Goal: Task Accomplishment & Management: Manage account settings

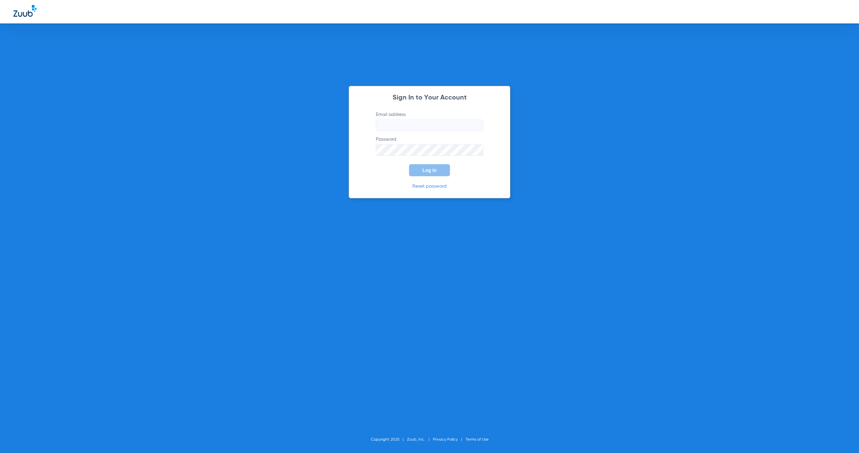
type input "[EMAIL_ADDRESS][DOMAIN_NAME]"
click at [439, 172] on button "Log In" at bounding box center [429, 170] width 41 height 12
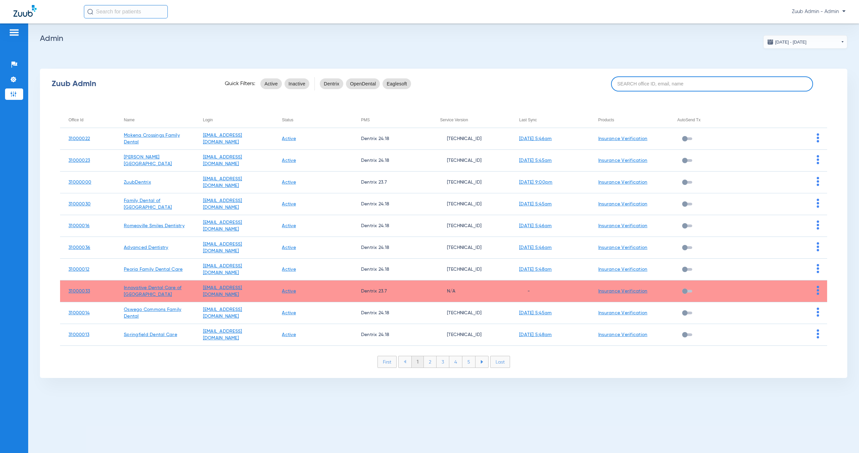
click at [682, 83] on input at bounding box center [712, 83] width 202 height 15
paste input "31000040"
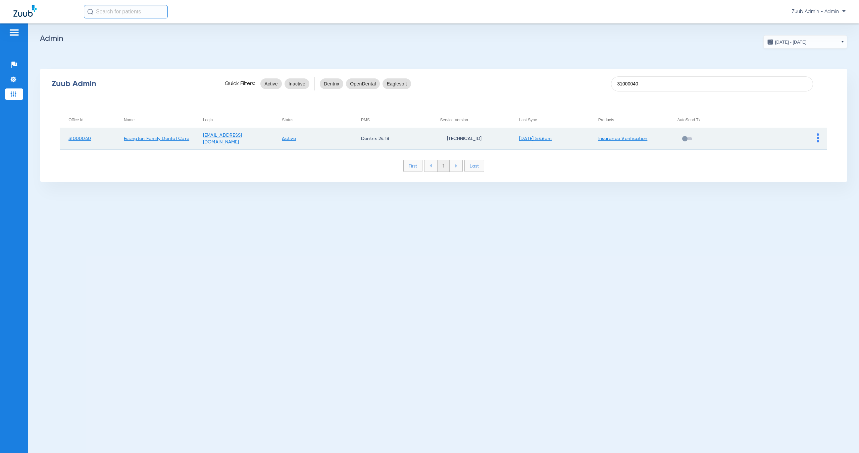
type input "31000040"
click at [817, 142] on img at bounding box center [817, 137] width 2 height 9
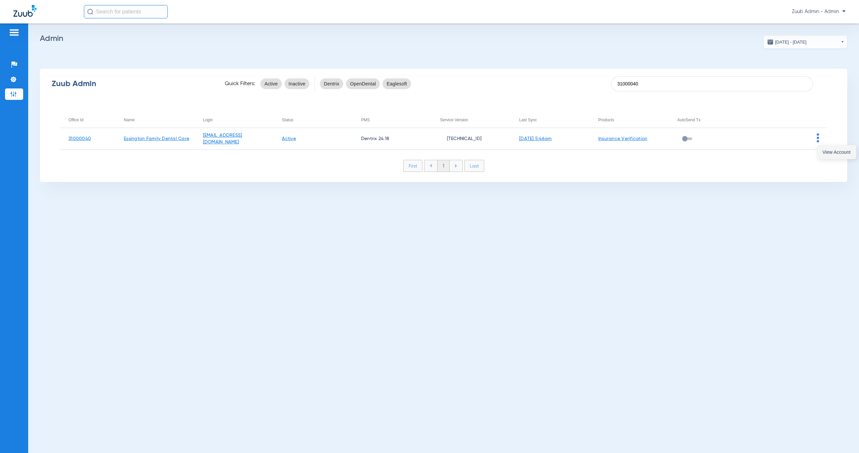
click at [824, 154] on span "View Account" at bounding box center [836, 152] width 28 height 5
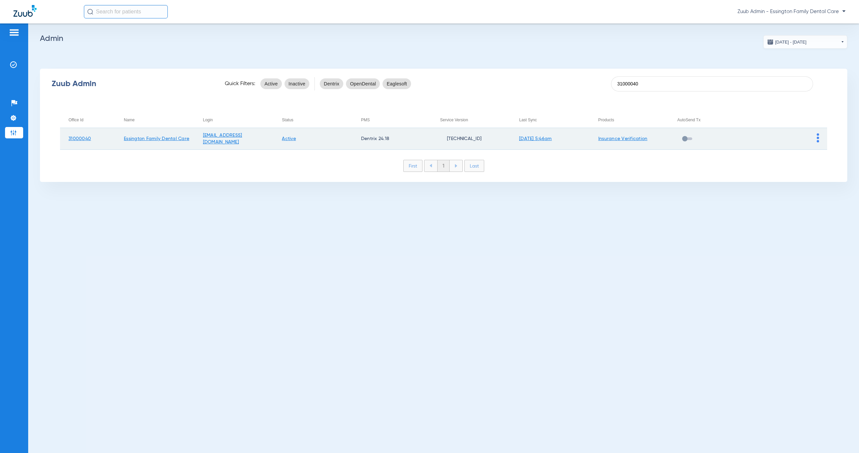
click at [817, 141] on img at bounding box center [817, 137] width 2 height 9
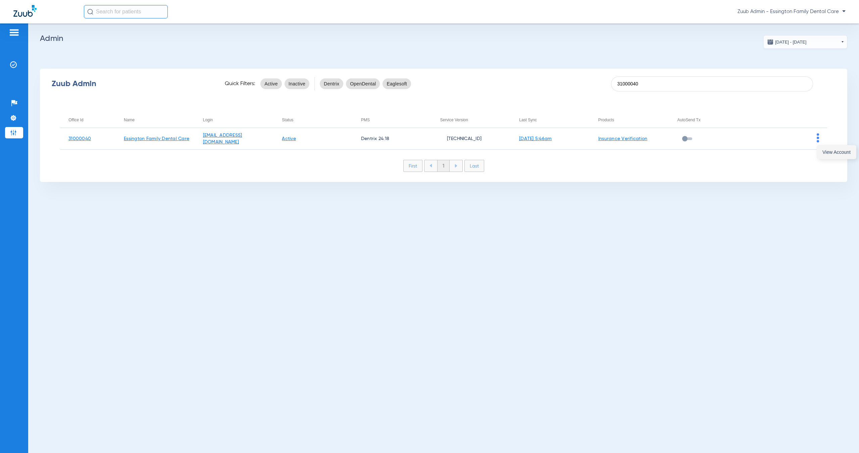
click at [818, 154] on button "View Account" at bounding box center [836, 152] width 39 height 13
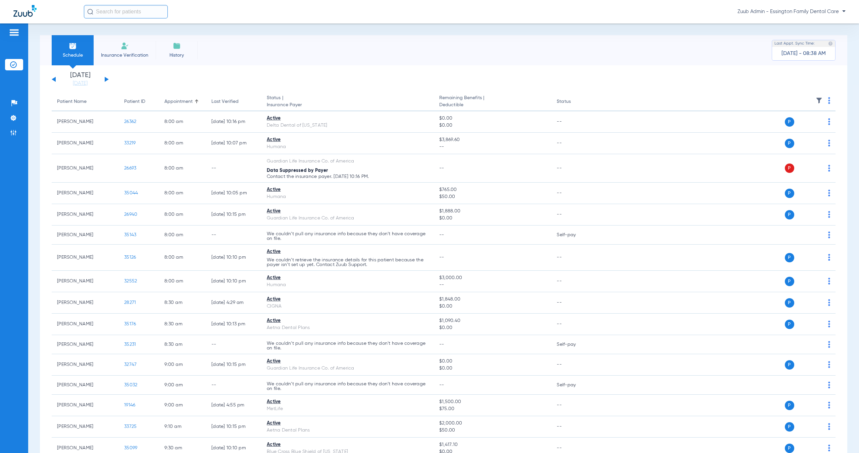
click at [133, 14] on input "text" at bounding box center [126, 11] width 84 height 13
type input "[PERSON_NAME]"
click at [162, 39] on td "[DATE]" at bounding box center [170, 35] width 16 height 9
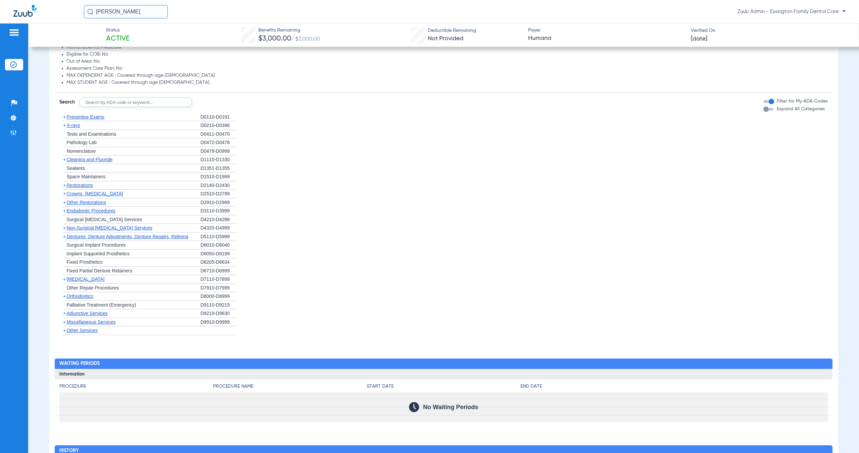
scroll to position [362, 0]
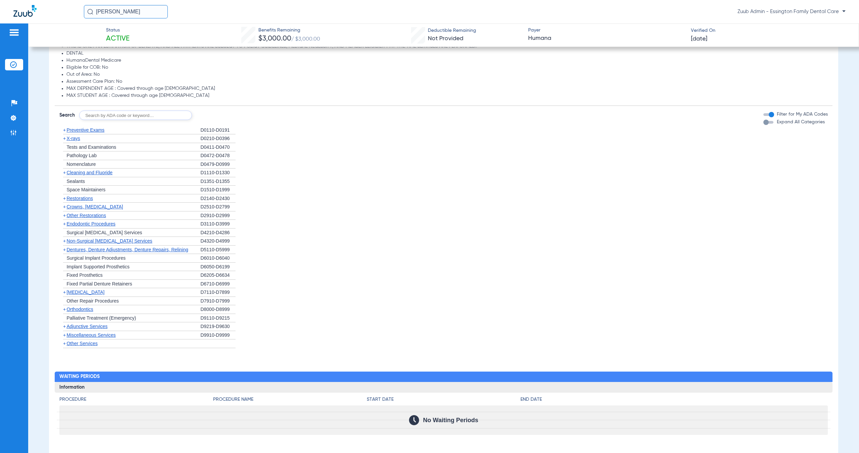
click at [71, 132] on span "Preventive Exams" at bounding box center [85, 129] width 38 height 5
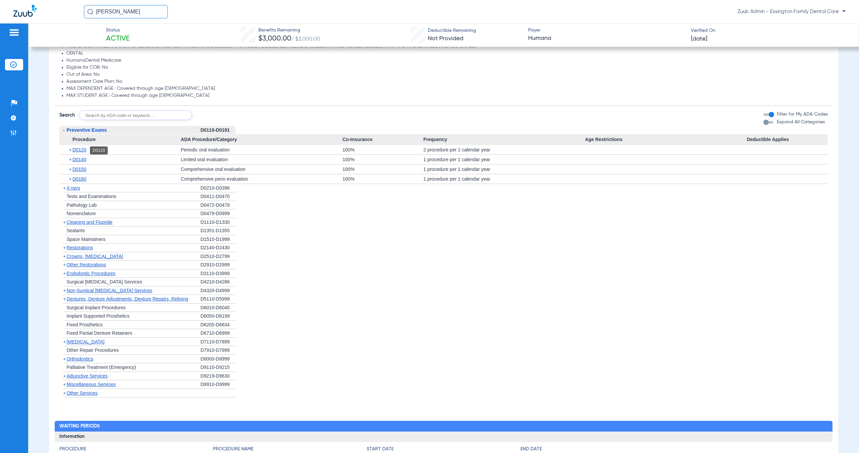
click at [78, 151] on span "D0120" at bounding box center [79, 149] width 14 height 5
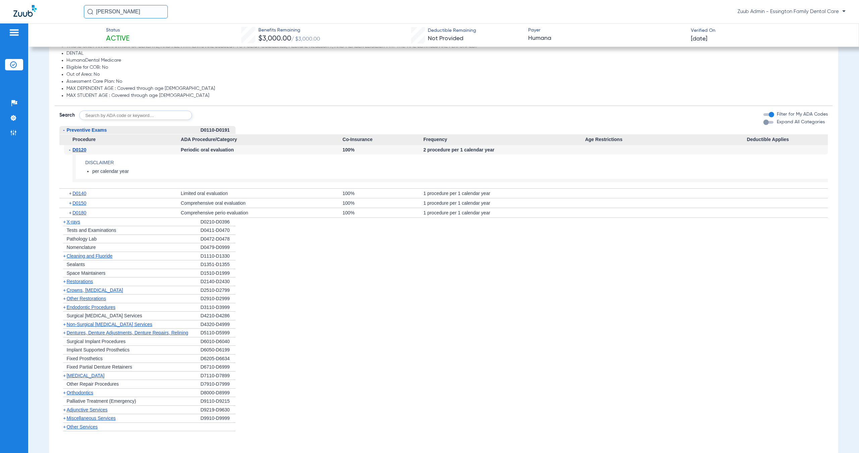
click at [75, 224] on span "X-rays" at bounding box center [72, 221] width 13 height 5
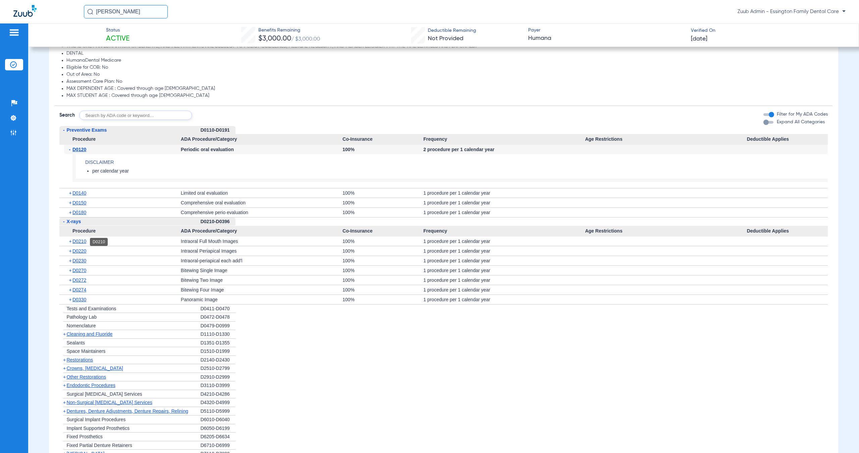
click at [79, 244] on span "D0210" at bounding box center [79, 241] width 14 height 5
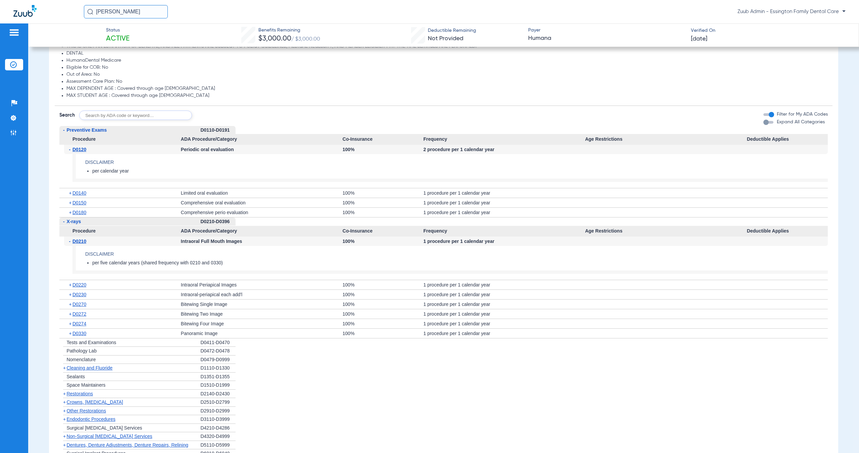
scroll to position [0, 0]
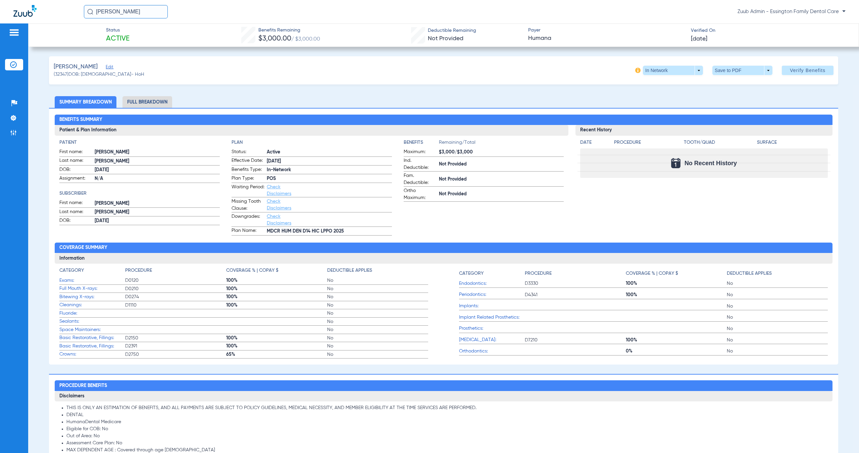
click at [106, 67] on span "Edit" at bounding box center [109, 68] width 6 height 6
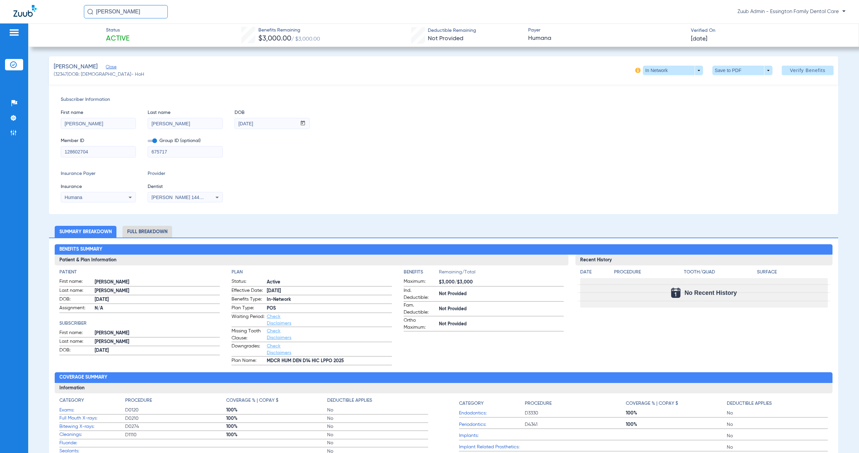
drag, startPoint x: 89, startPoint y: 152, endPoint x: 57, endPoint y: 148, distance: 32.1
click at [57, 148] on div "Subscriber Information First name [PERSON_NAME] Last name [PERSON_NAME] DOB mm …" at bounding box center [443, 150] width 789 height 130
drag, startPoint x: 257, startPoint y: 124, endPoint x: 237, endPoint y: 122, distance: 19.6
click at [237, 122] on input "[DATE]" at bounding box center [266, 123] width 62 height 11
click at [705, 40] on span "[DATE]" at bounding box center [699, 39] width 16 height 8
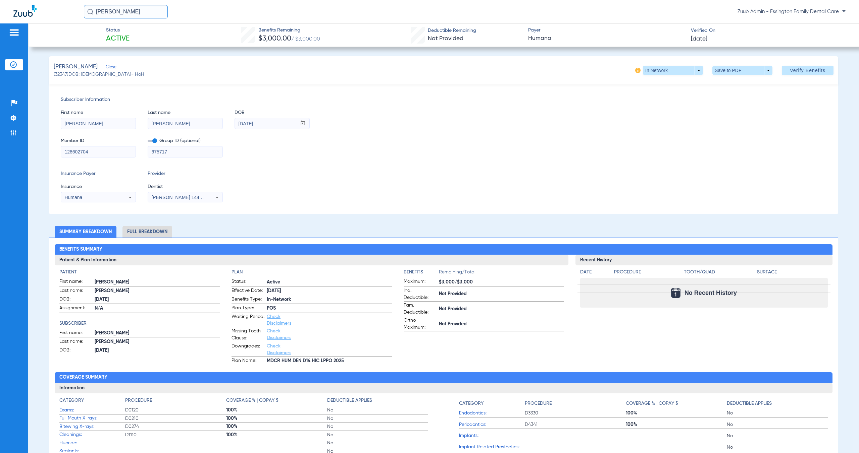
click at [723, 73] on div at bounding box center [429, 226] width 859 height 453
click at [723, 73] on span at bounding box center [742, 70] width 60 height 9
click at [728, 89] on button "insert_drive_file Save to PDF" at bounding box center [732, 83] width 51 height 13
click at [20, 117] on li "Settings" at bounding box center [14, 117] width 18 height 11
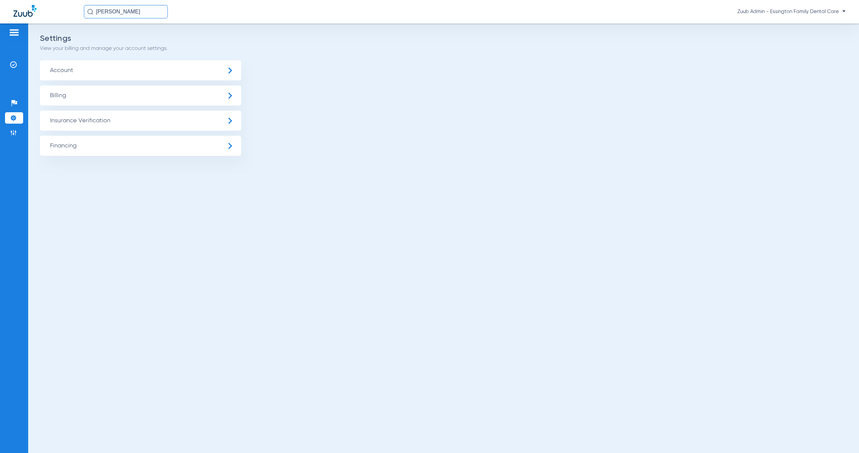
click at [108, 121] on span "Insurance Verification" at bounding box center [140, 121] width 201 height 20
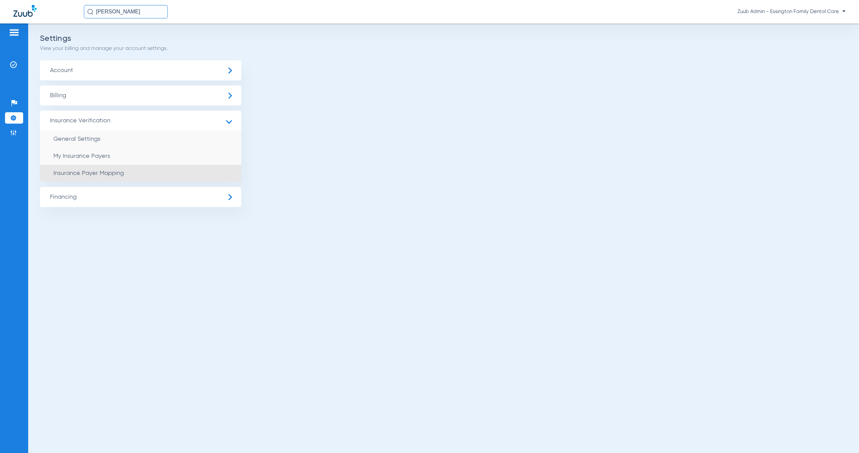
click at [141, 169] on li "Insurance Payer Mapping" at bounding box center [140, 173] width 201 height 17
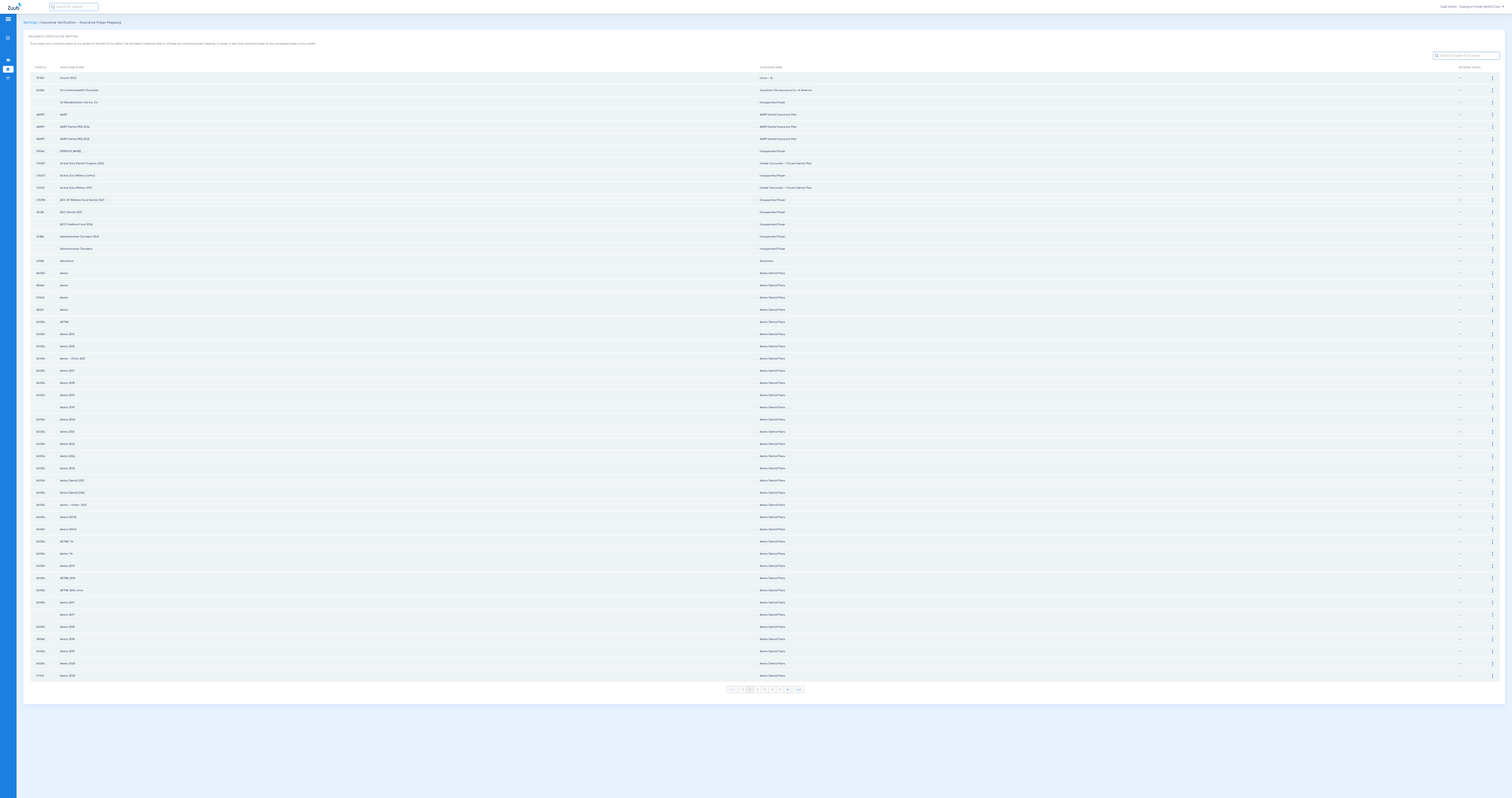
click at [504, 266] on li "2" at bounding box center [757, 689] width 8 height 6
click at [504, 266] on li "3" at bounding box center [765, 689] width 8 height 6
click at [504, 266] on li "4" at bounding box center [772, 689] width 8 height 6
click at [504, 266] on li "5" at bounding box center [780, 689] width 8 height 6
click at [504, 266] on li "6" at bounding box center [780, 689] width 8 height 6
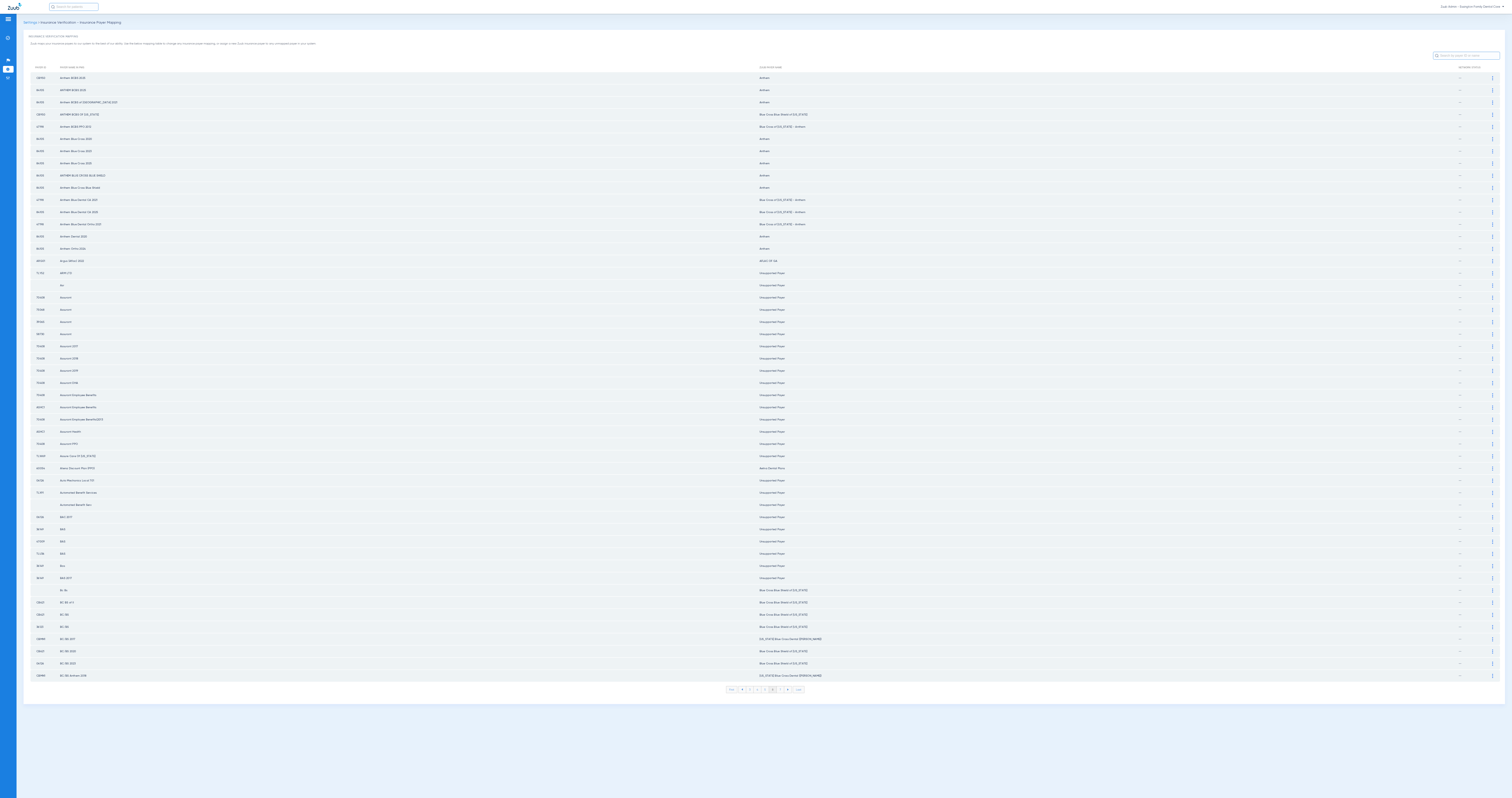
click at [504, 266] on li "7" at bounding box center [780, 689] width 8 height 6
click at [504, 266] on li "8" at bounding box center [780, 689] width 8 height 6
click at [504, 266] on li "9" at bounding box center [780, 689] width 8 height 6
click at [504, 266] on li "10" at bounding box center [780, 689] width 9 height 6
click at [504, 266] on li "11" at bounding box center [781, 689] width 8 height 6
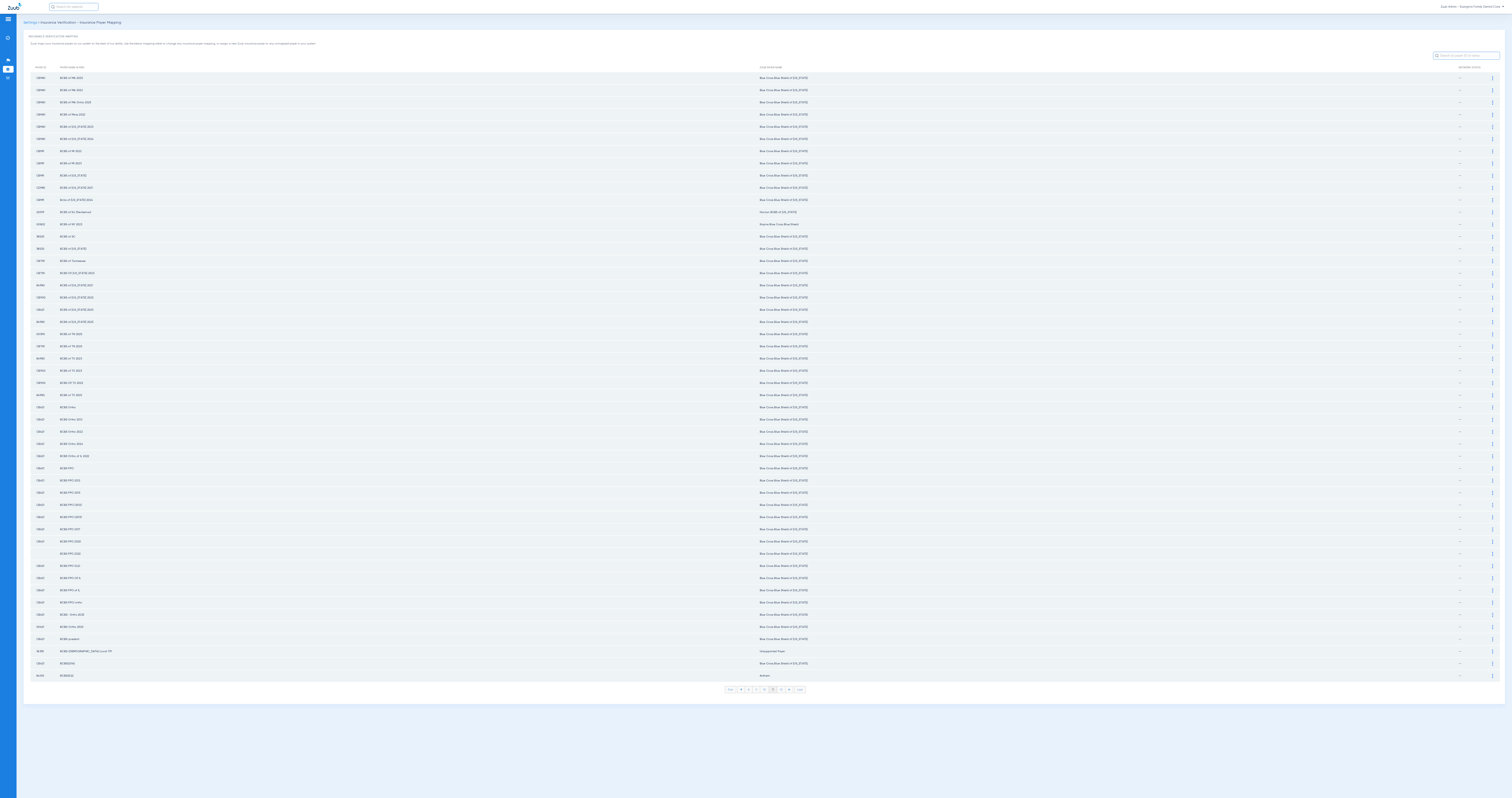
click at [504, 266] on li "12" at bounding box center [781, 689] width 8 height 6
click at [504, 266] on li "13" at bounding box center [782, 689] width 8 height 6
click at [504, 266] on li "14" at bounding box center [782, 689] width 9 height 6
click at [504, 266] on li "15" at bounding box center [782, 689] width 9 height 6
click at [504, 266] on li "16" at bounding box center [782, 689] width 8 height 6
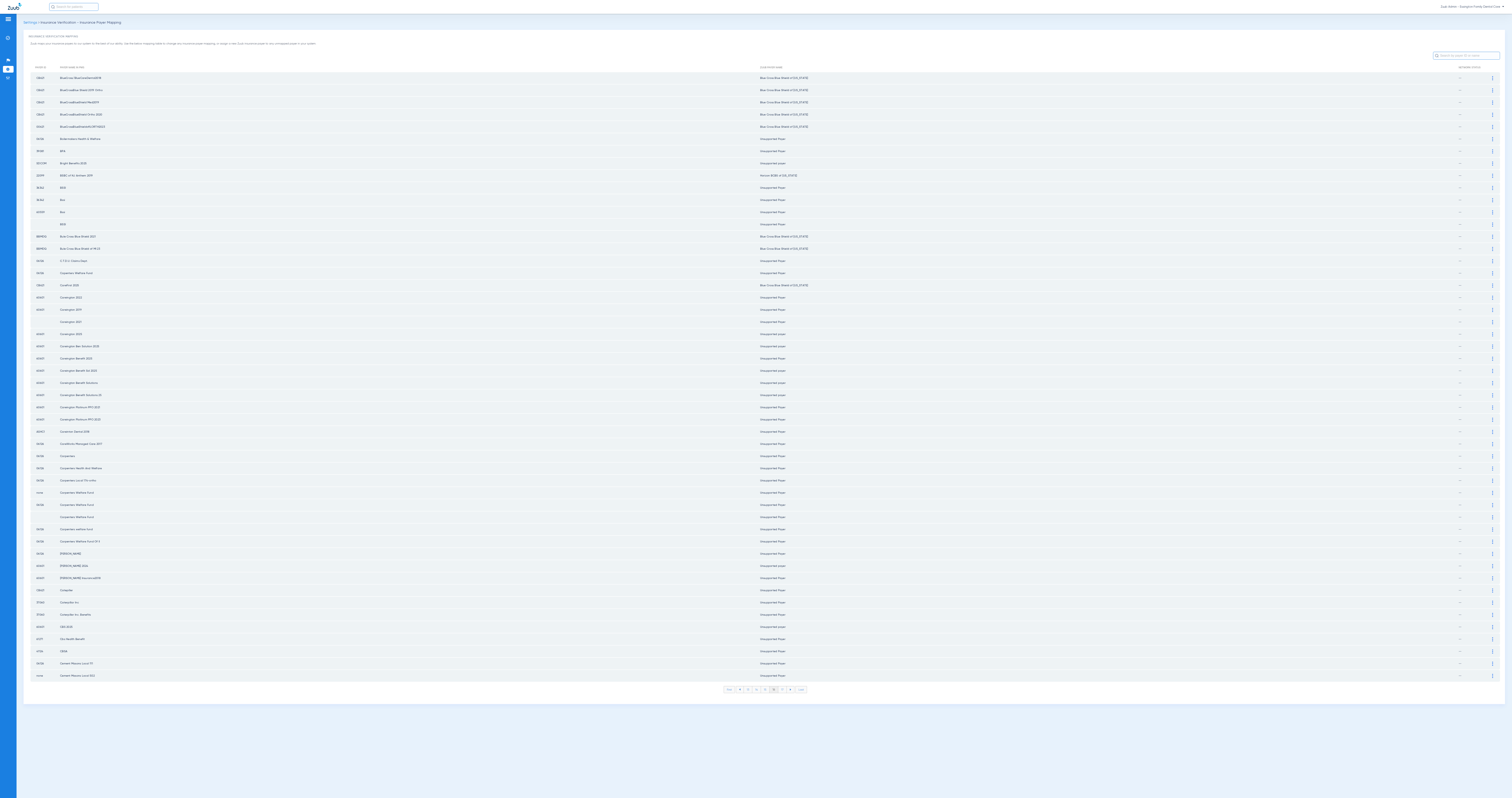
click at [504, 266] on li "17" at bounding box center [782, 689] width 8 height 6
click at [504, 266] on li "18" at bounding box center [782, 689] width 9 height 6
click at [504, 266] on li "19" at bounding box center [782, 689] width 8 height 6
click at [504, 266] on li "20" at bounding box center [782, 689] width 9 height 6
click at [504, 266] on li "21" at bounding box center [782, 689] width 8 height 6
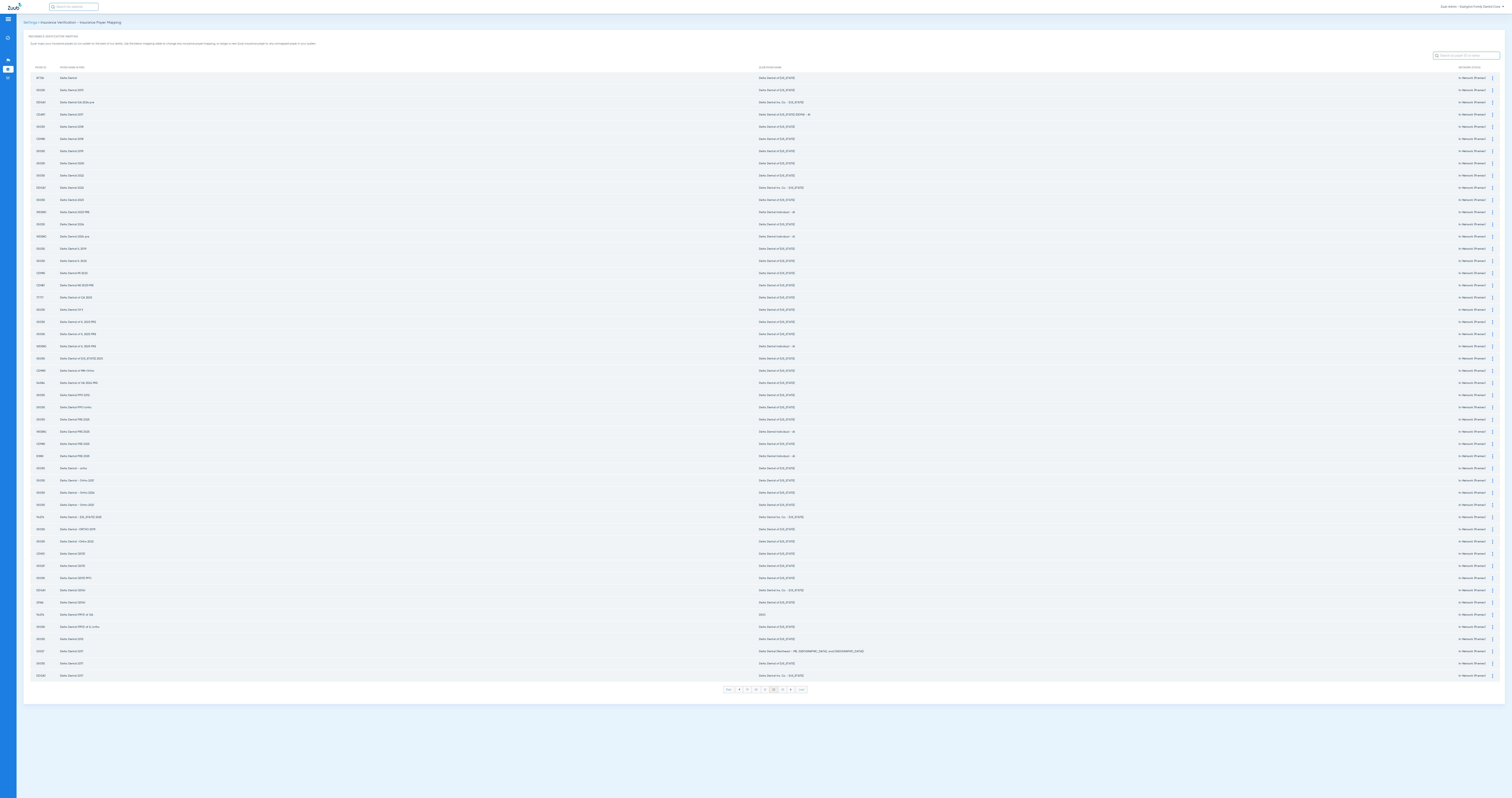
click at [504, 266] on li "23" at bounding box center [782, 689] width 9 height 6
click at [504, 266] on li "24" at bounding box center [782, 689] width 9 height 6
click at [504, 266] on li "25" at bounding box center [782, 689] width 9 height 6
